Goal: Communication & Community: Answer question/provide support

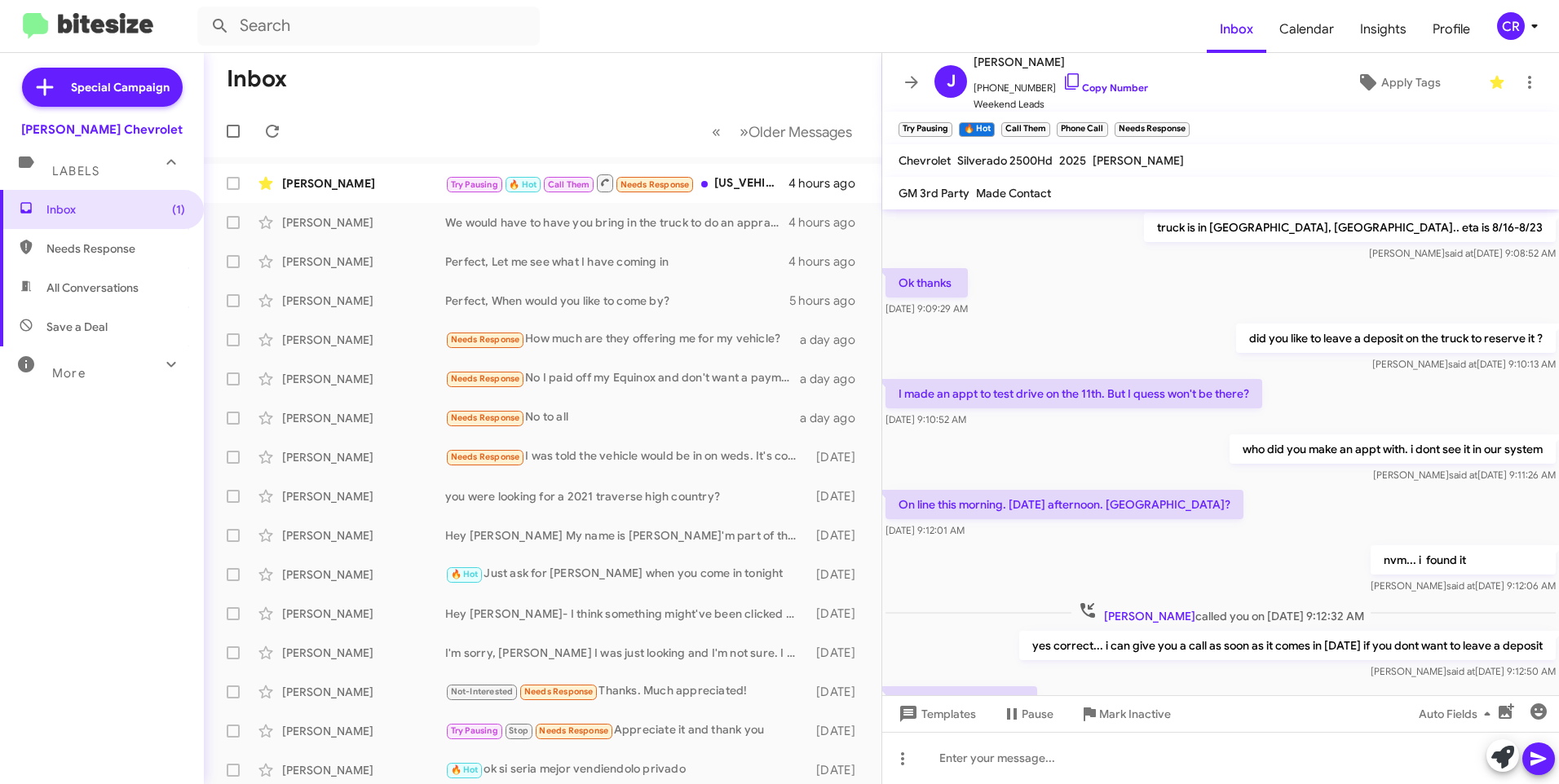
scroll to position [679, 0]
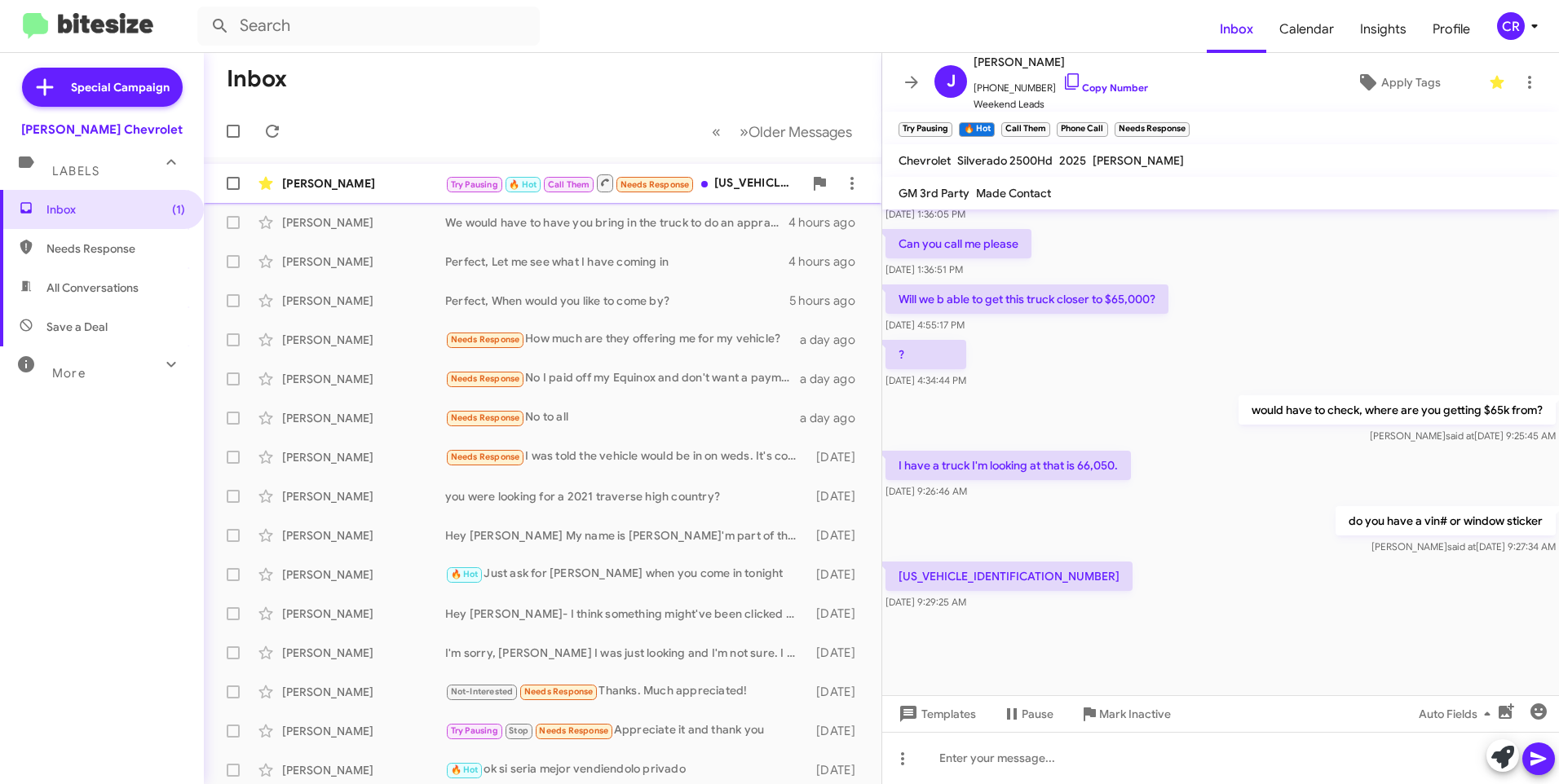
click at [742, 182] on div "Try Pausing 🔥 Hot Call Them Needs Response [US_VEHICLE_IDENTIFICATION_NUMBER]" at bounding box center [624, 183] width 358 height 20
click at [98, 252] on span "Needs Response" at bounding box center [116, 248] width 139 height 16
type input "in:needs-response"
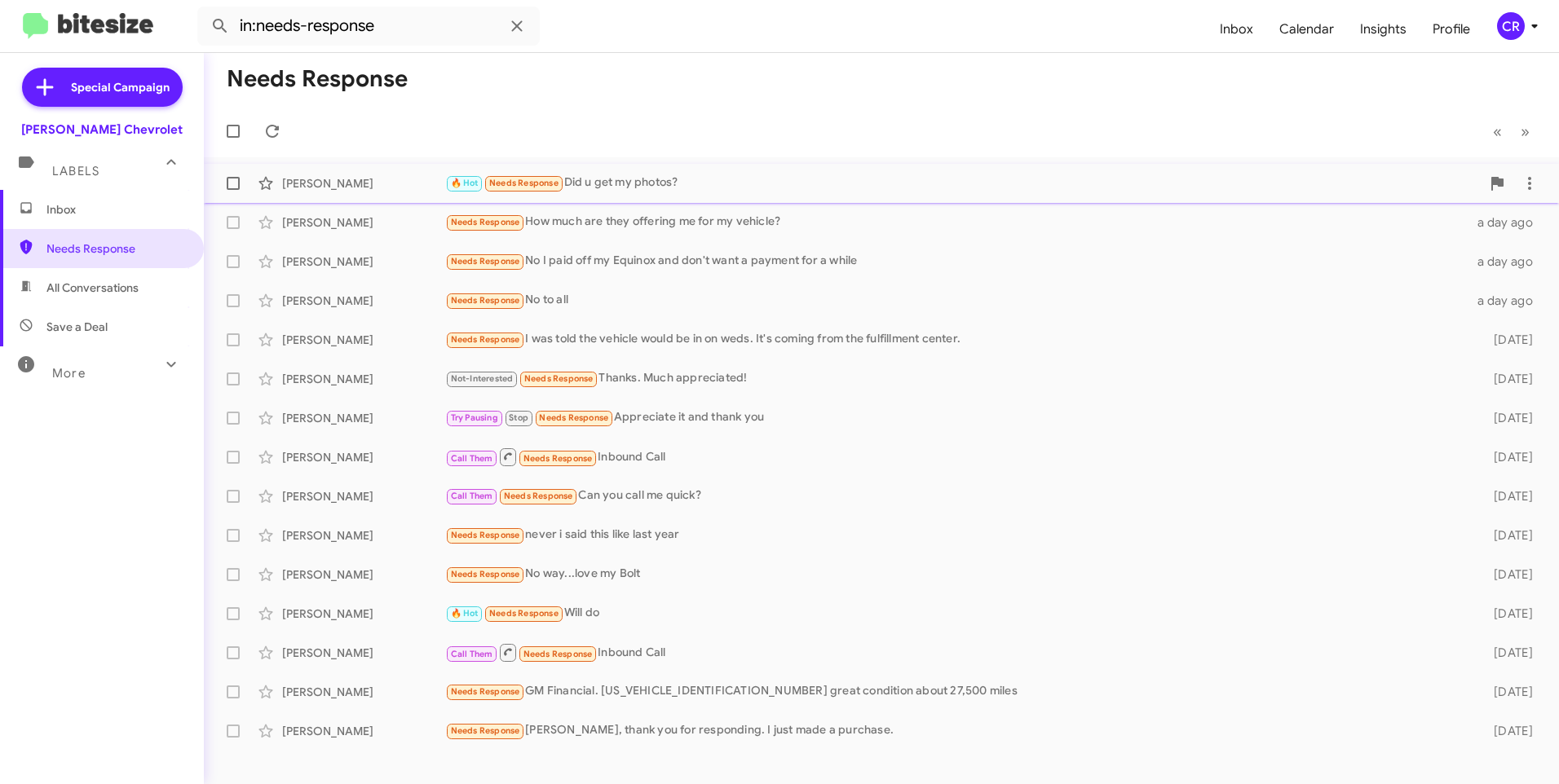
click at [622, 181] on div "🔥 Hot Needs Response Did u get my photos?" at bounding box center [962, 183] width 1035 height 19
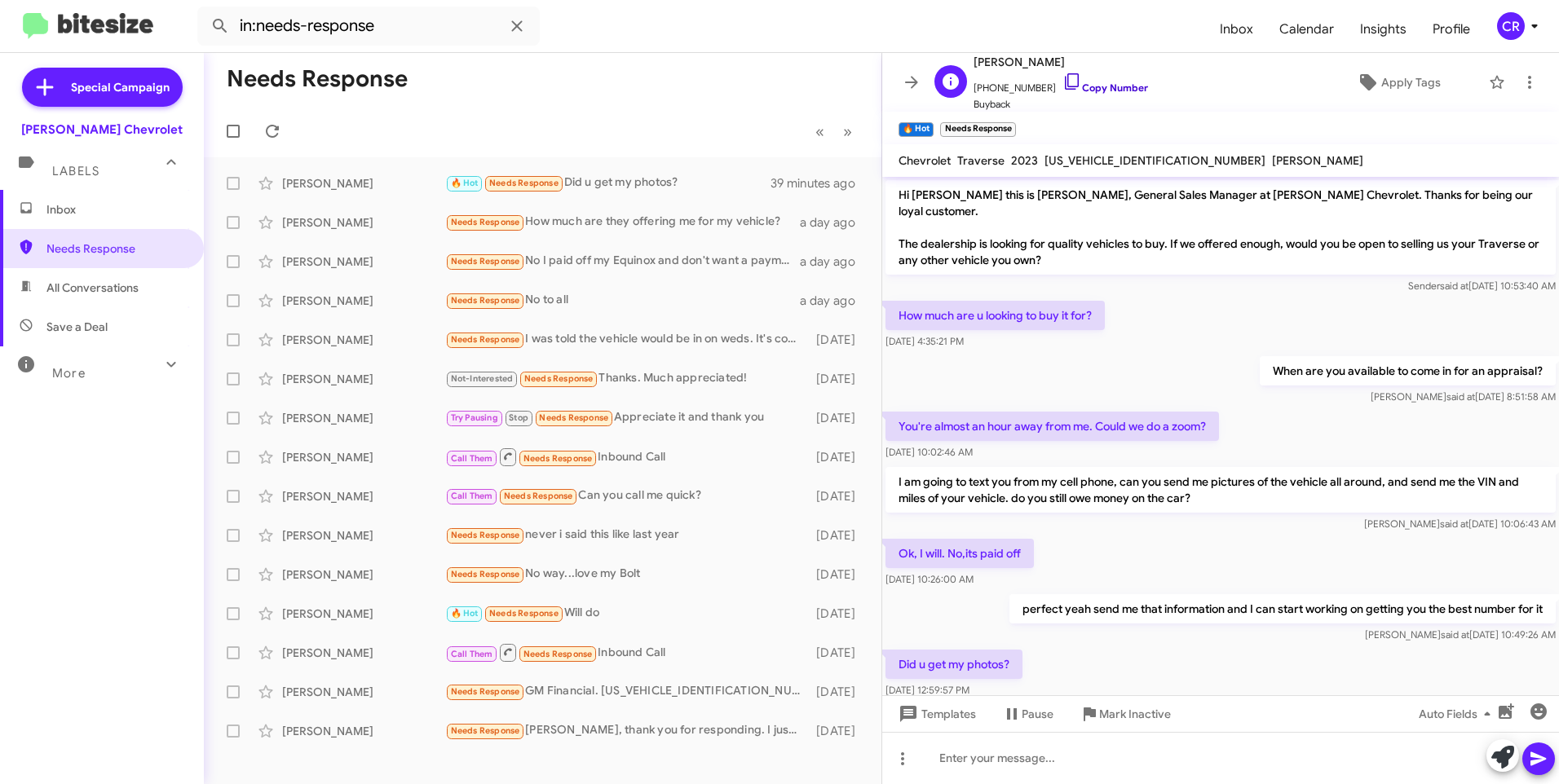
click at [1073, 90] on link "Copy Number" at bounding box center [1104, 87] width 85 height 12
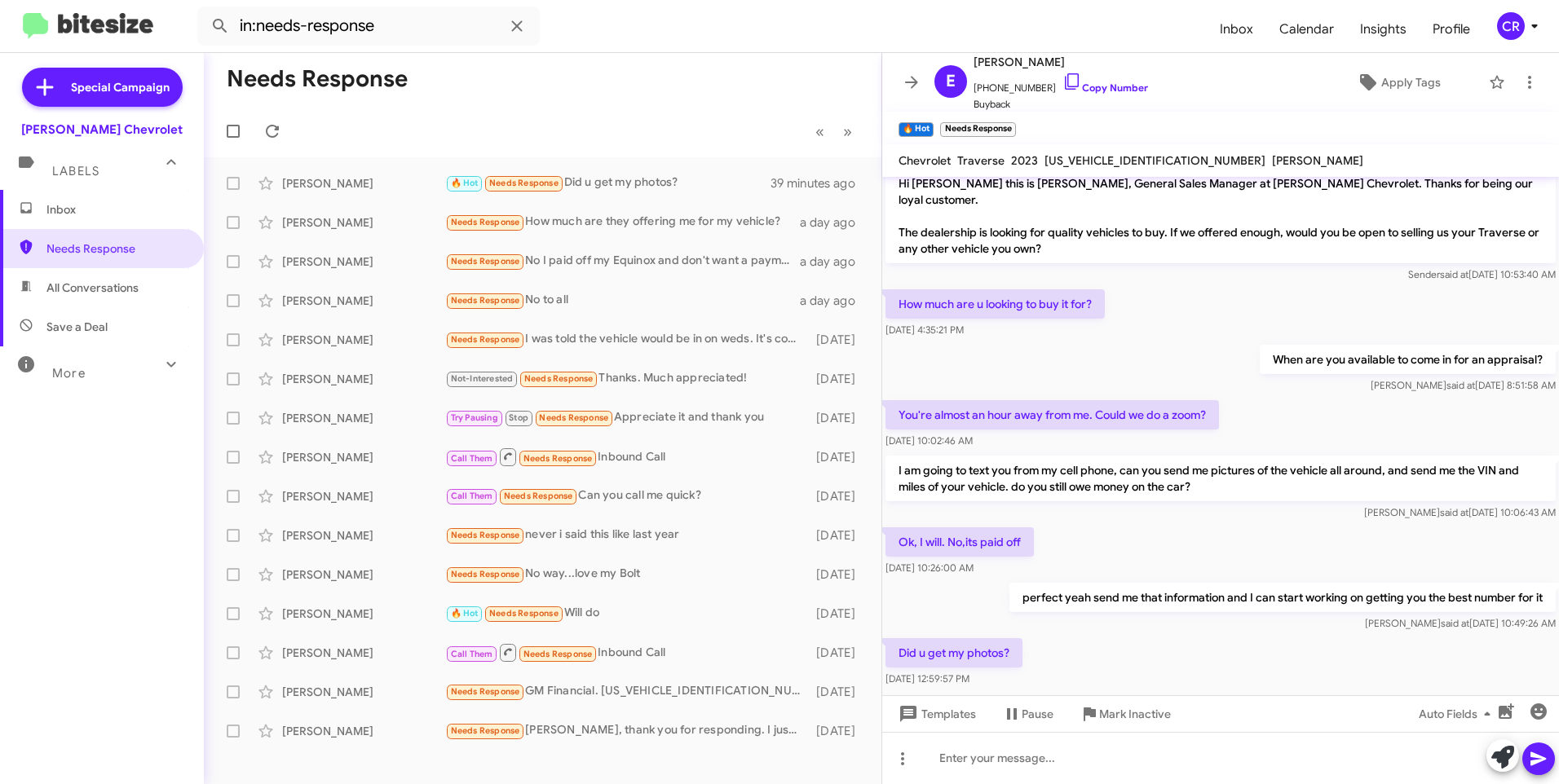
scroll to position [23, 0]
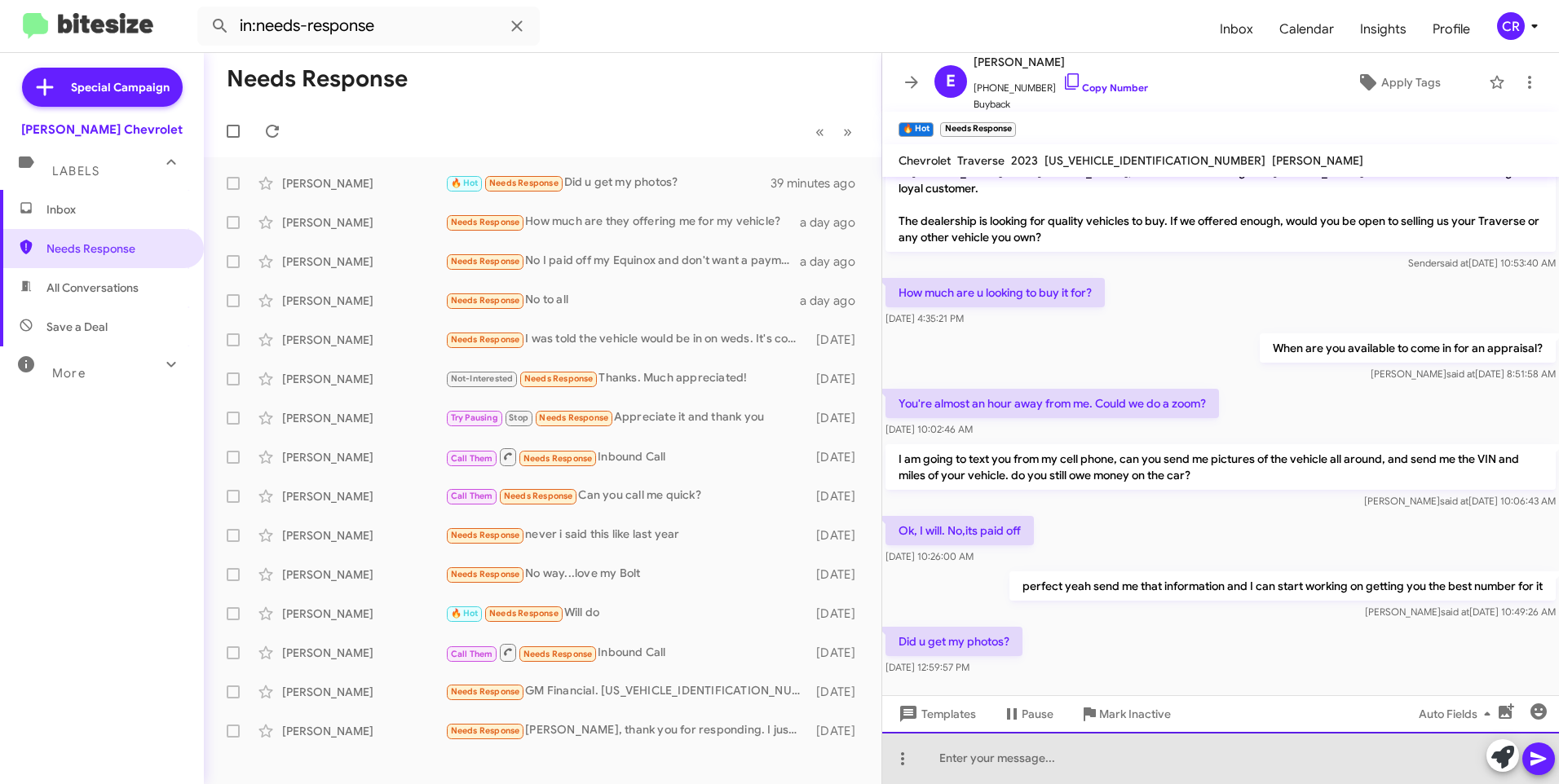
click at [1081, 755] on div at bounding box center [1220, 758] width 677 height 52
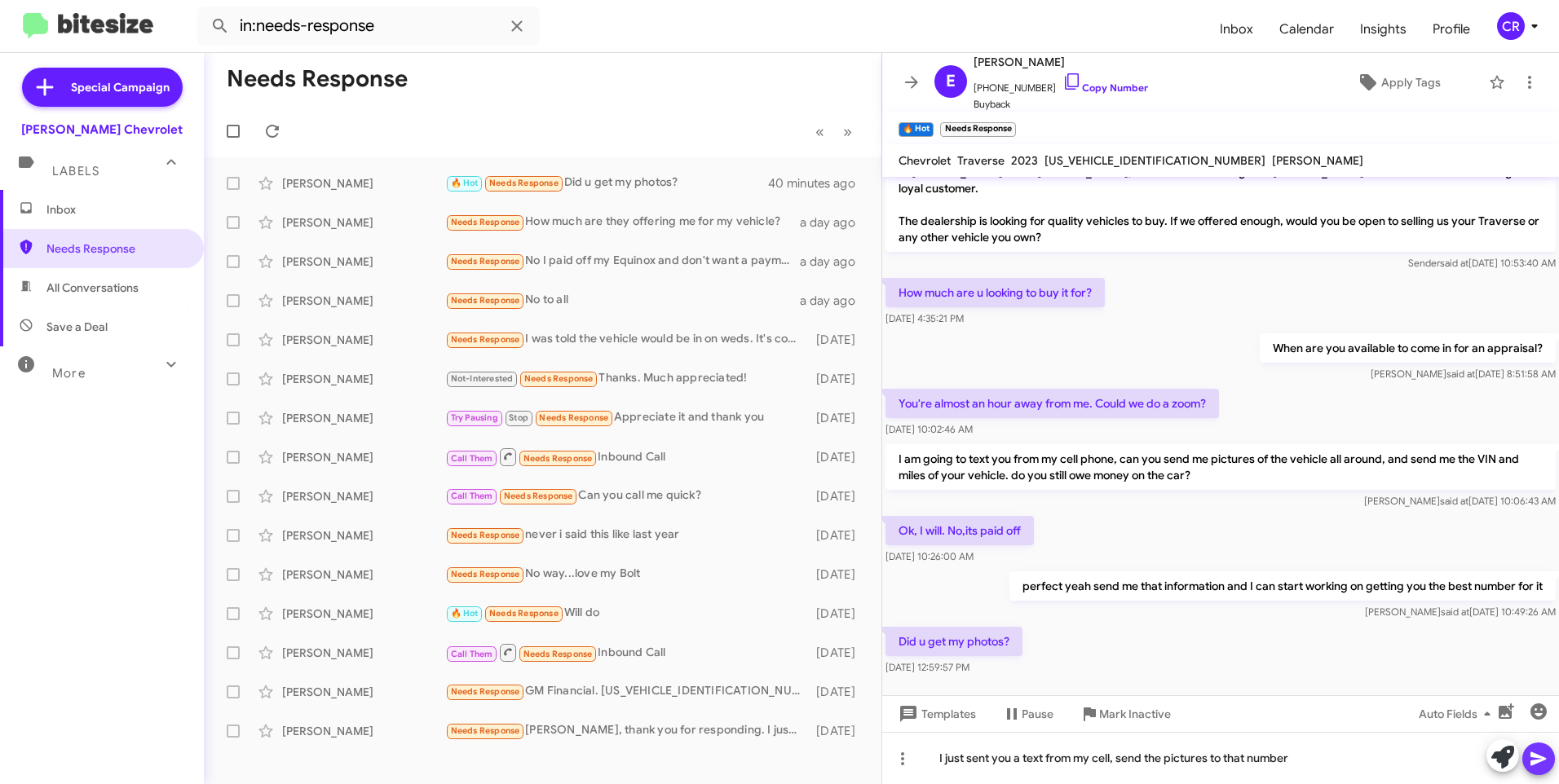
click at [1545, 761] on icon at bounding box center [1538, 758] width 19 height 19
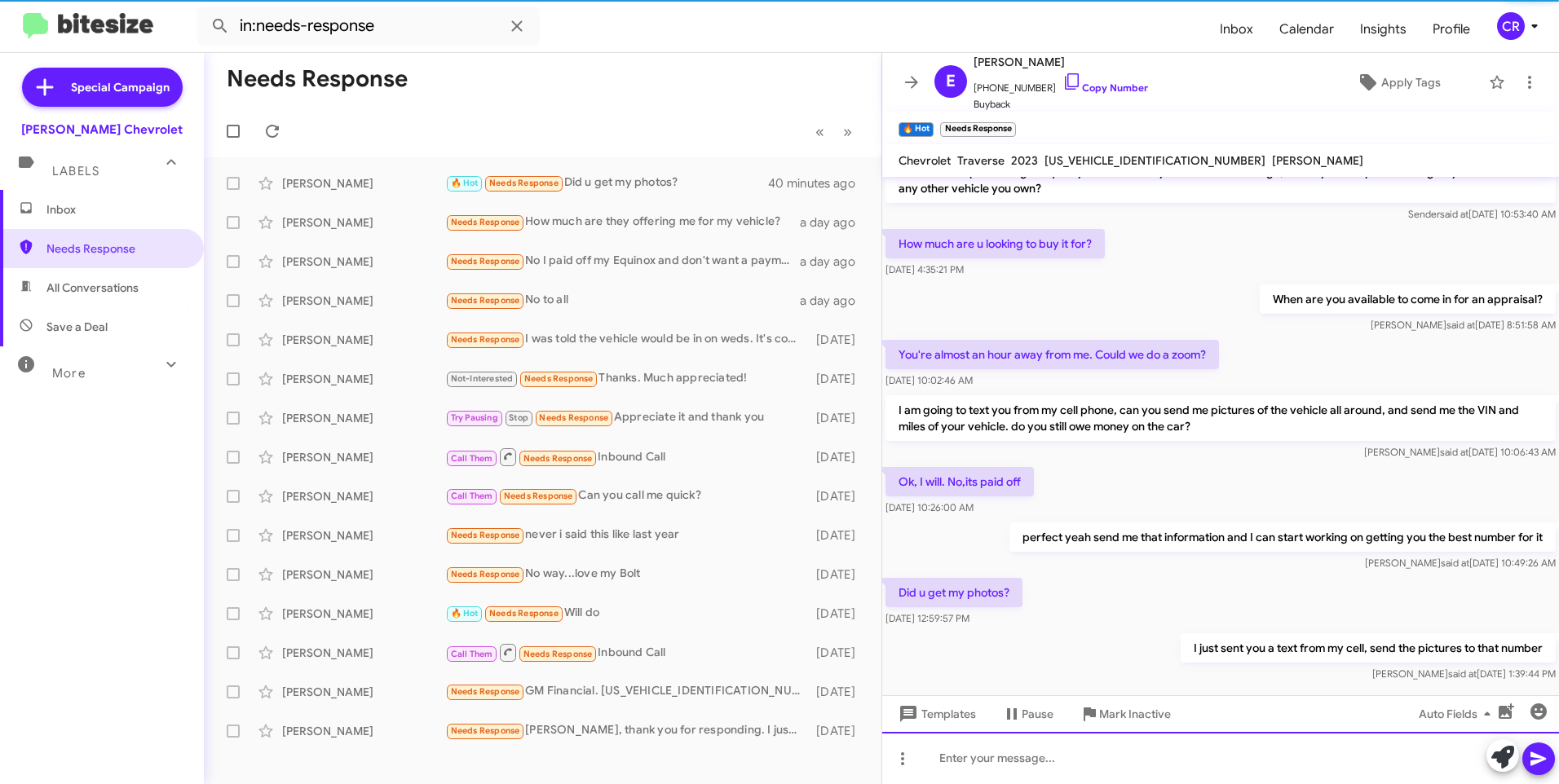
scroll to position [82, 0]
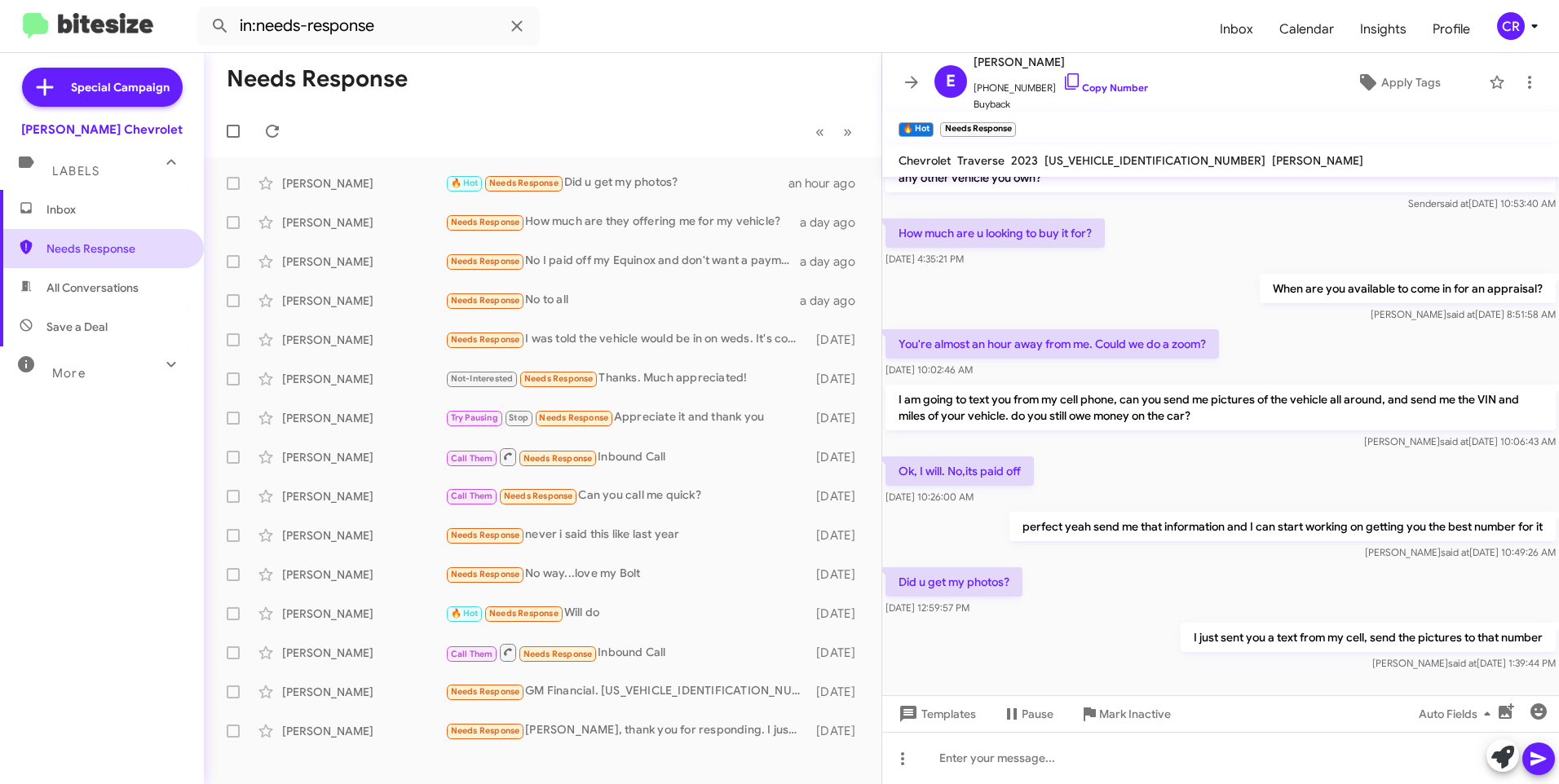
click at [120, 251] on span "Needs Response" at bounding box center [116, 248] width 139 height 16
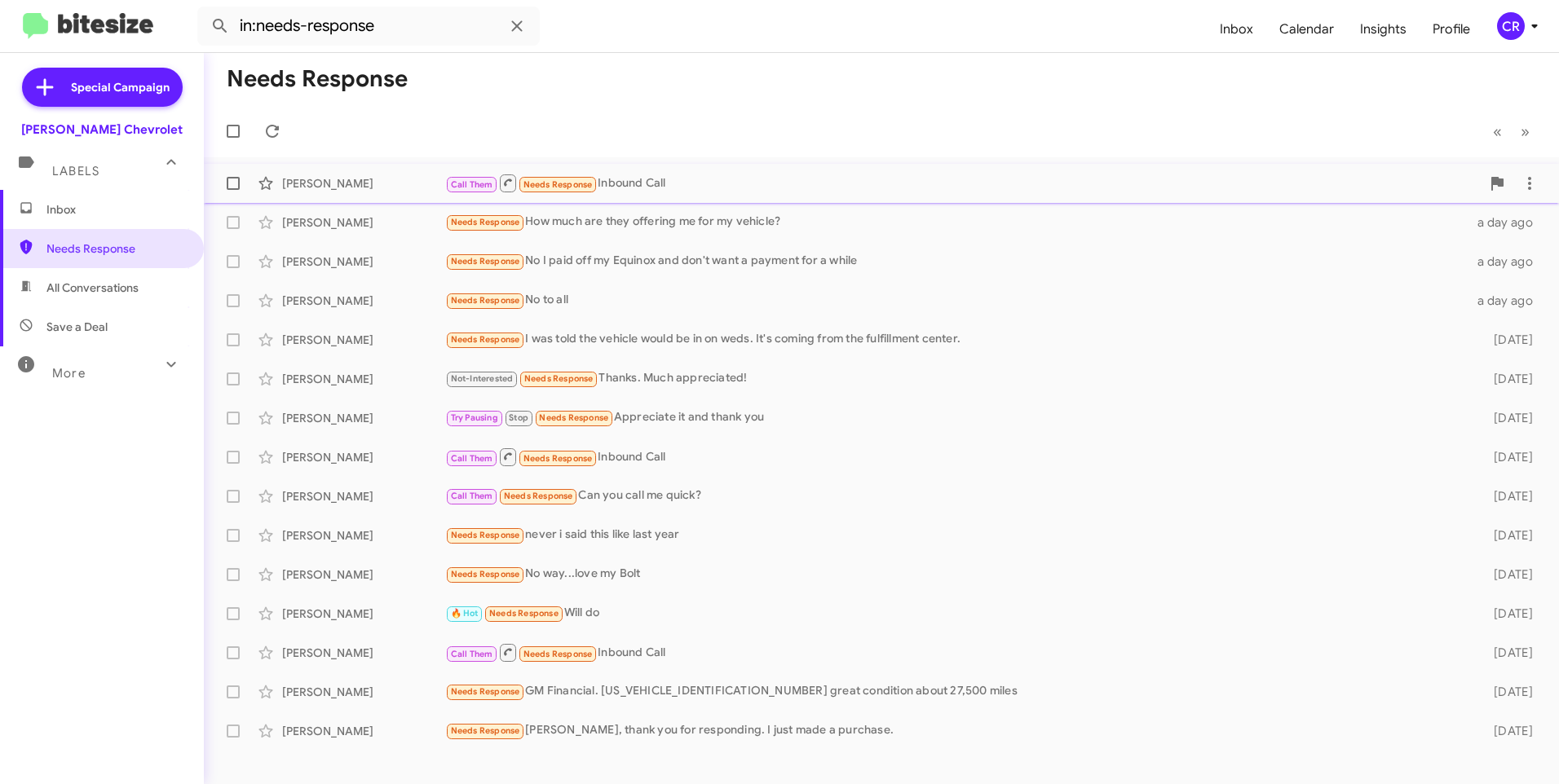
click at [663, 178] on div "Call Them Needs Response Inbound Call" at bounding box center [962, 183] width 1035 height 20
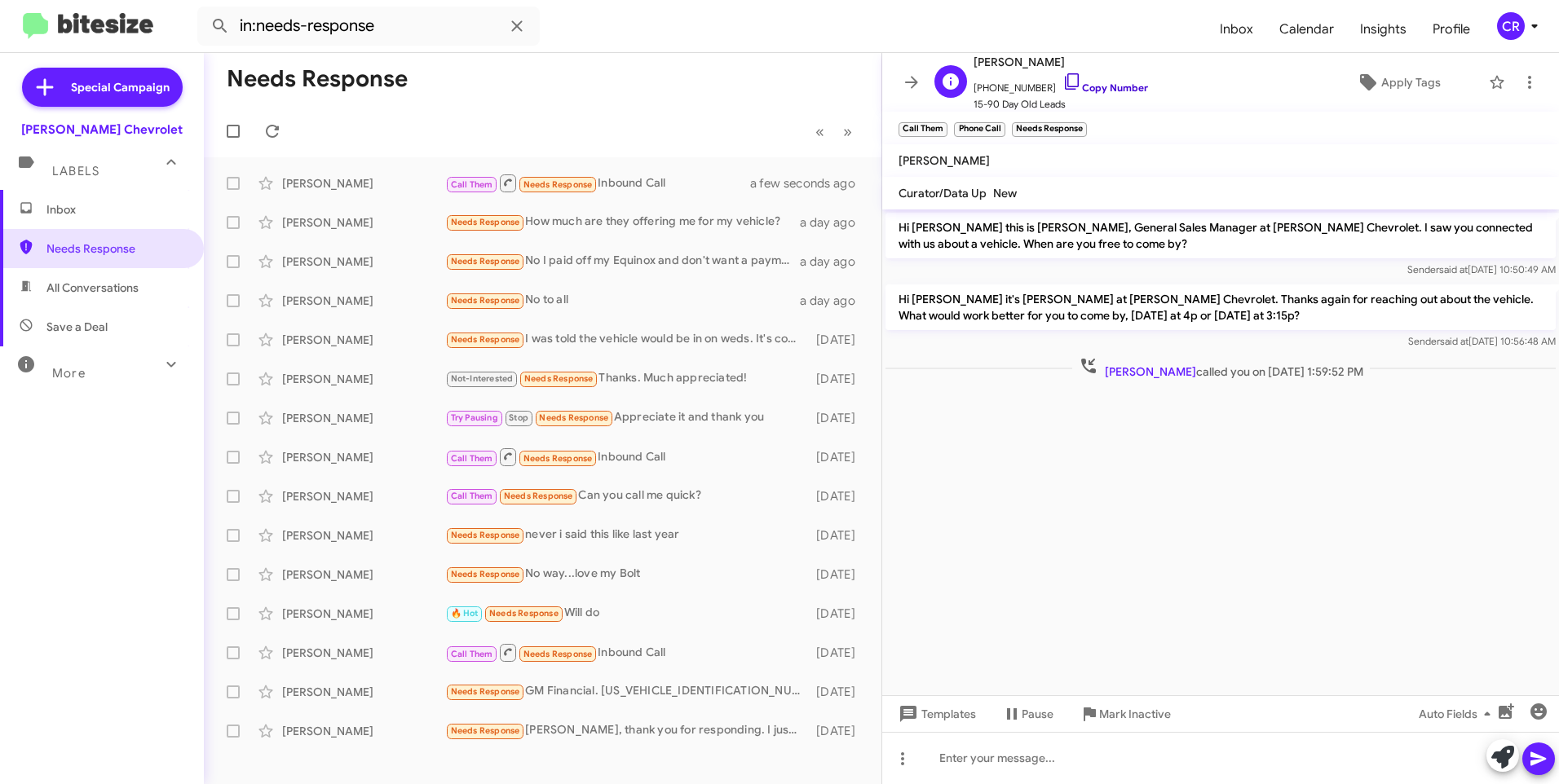
click at [1108, 87] on link "Copy Number" at bounding box center [1104, 87] width 85 height 12
